Goal: Transaction & Acquisition: Register for event/course

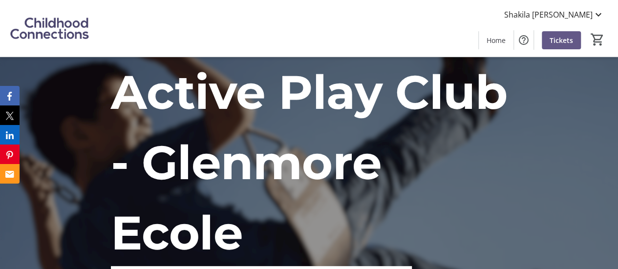
click at [491, 149] on p "Active Play Club - Glenmore Ecole" at bounding box center [309, 162] width 396 height 211
click at [567, 47] on span at bounding box center [561, 39] width 39 height 23
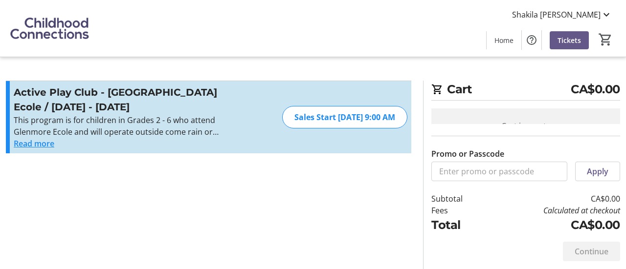
click at [335, 120] on div "Sales Start [DATE] 9:00 AM" at bounding box center [344, 117] width 125 height 22
click at [45, 143] on button "Read more" at bounding box center [34, 144] width 41 height 12
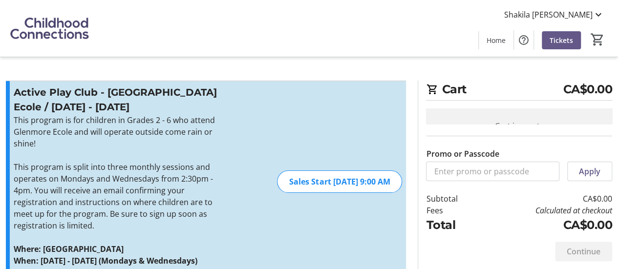
scroll to position [24, 0]
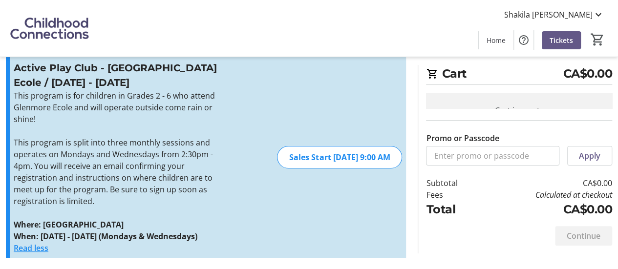
click at [36, 247] on button "Read less" at bounding box center [31, 248] width 35 height 12
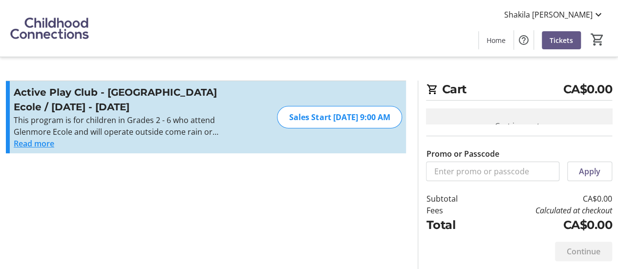
scroll to position [0, 0]
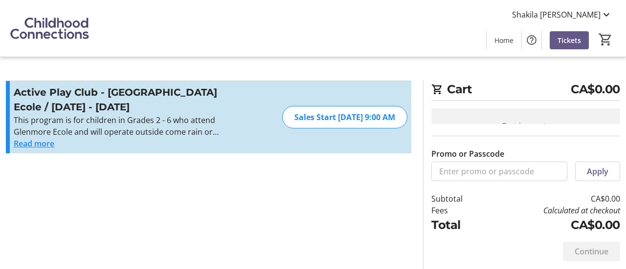
click at [32, 147] on button "Read more" at bounding box center [34, 144] width 41 height 12
